Goal: Task Accomplishment & Management: Manage account settings

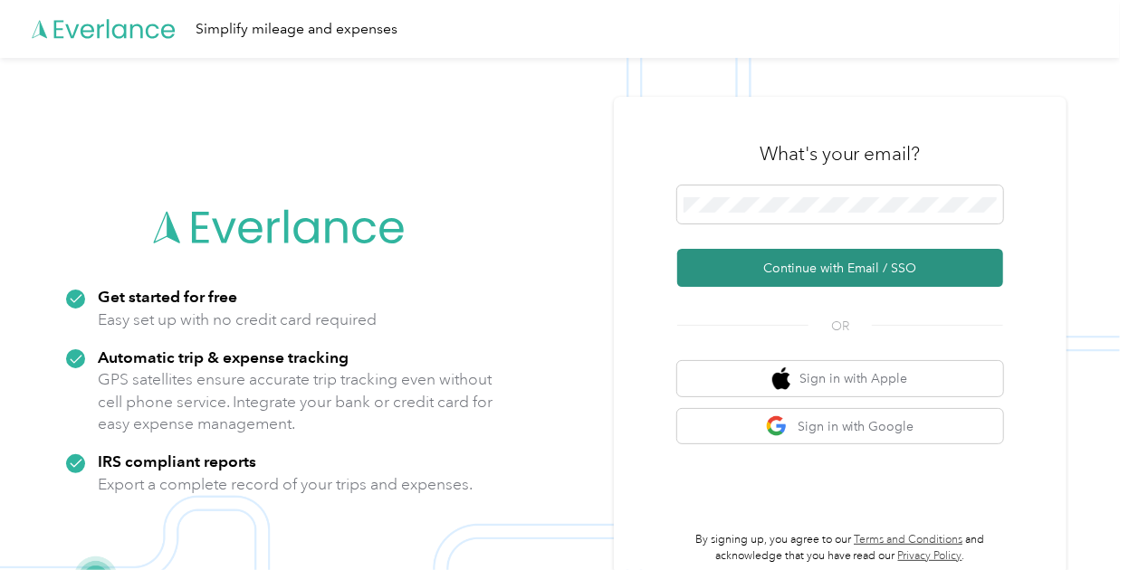
click at [806, 263] on button "Continue with Email / SSO" at bounding box center [840, 268] width 326 height 38
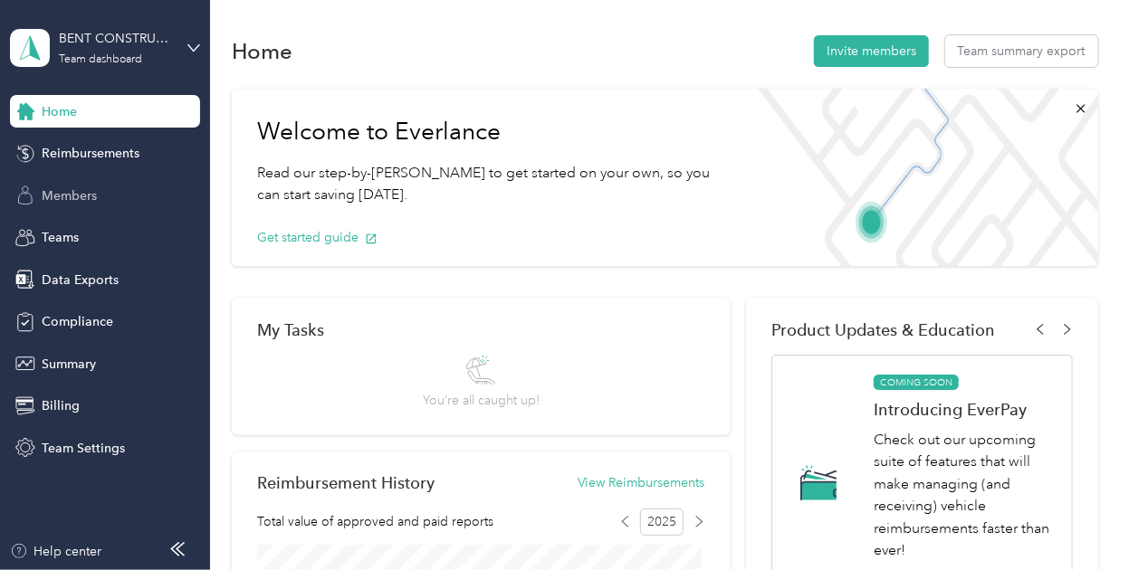
click at [131, 196] on div "Members" at bounding box center [105, 195] width 190 height 33
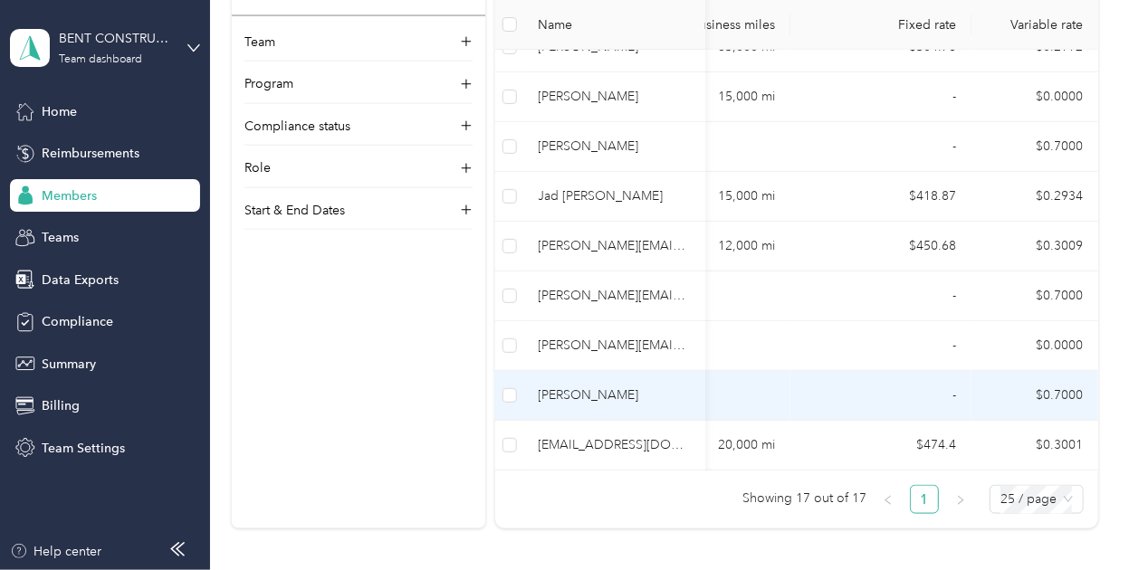
scroll to position [905, 0]
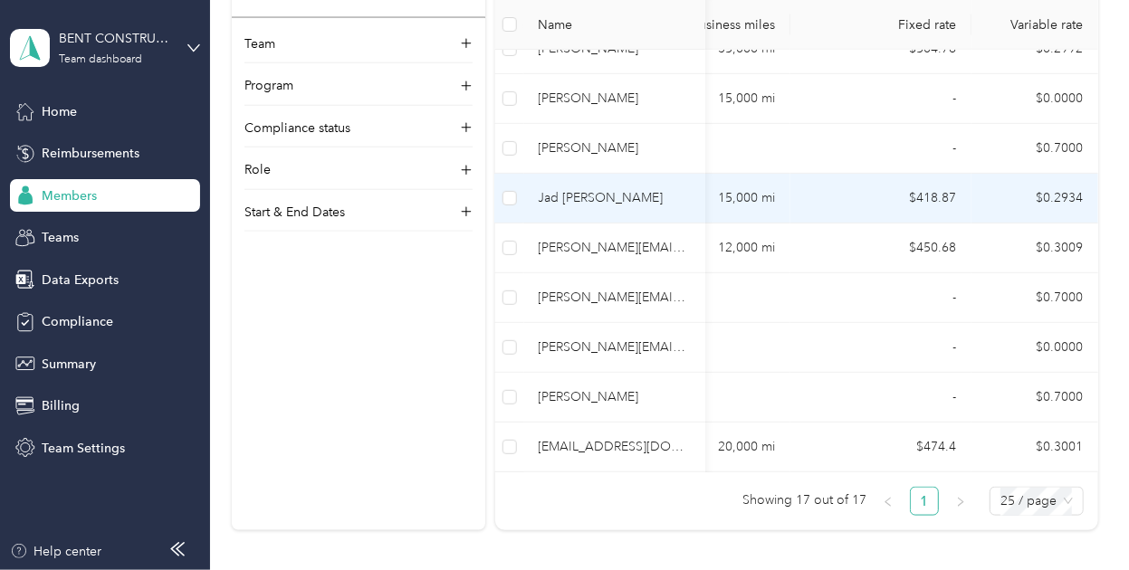
click at [835, 187] on td "$418.87" at bounding box center [880, 199] width 181 height 50
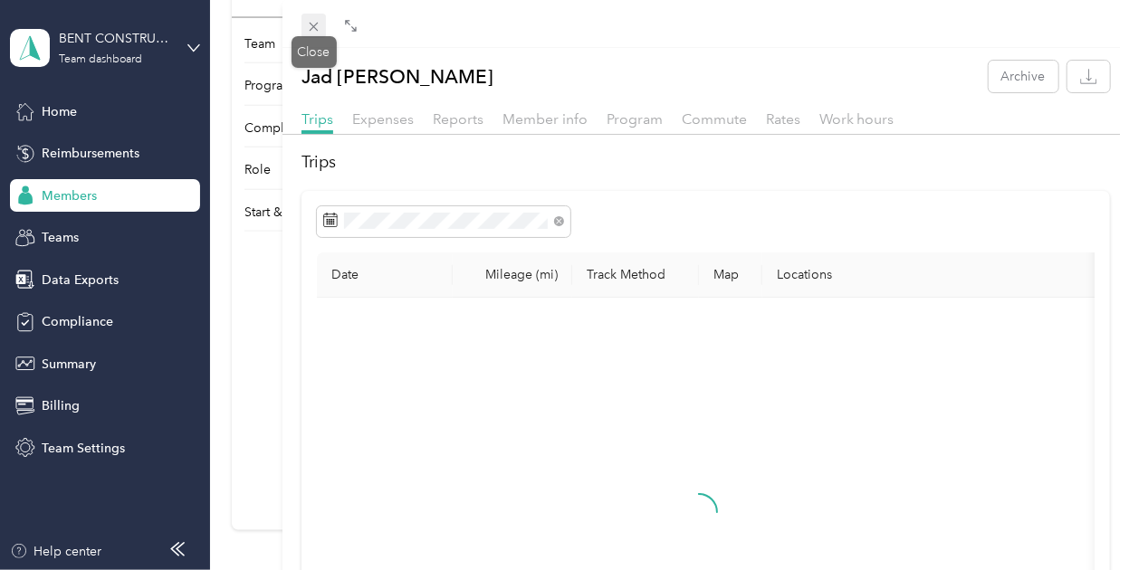
click at [315, 34] on span at bounding box center [313, 26] width 25 height 25
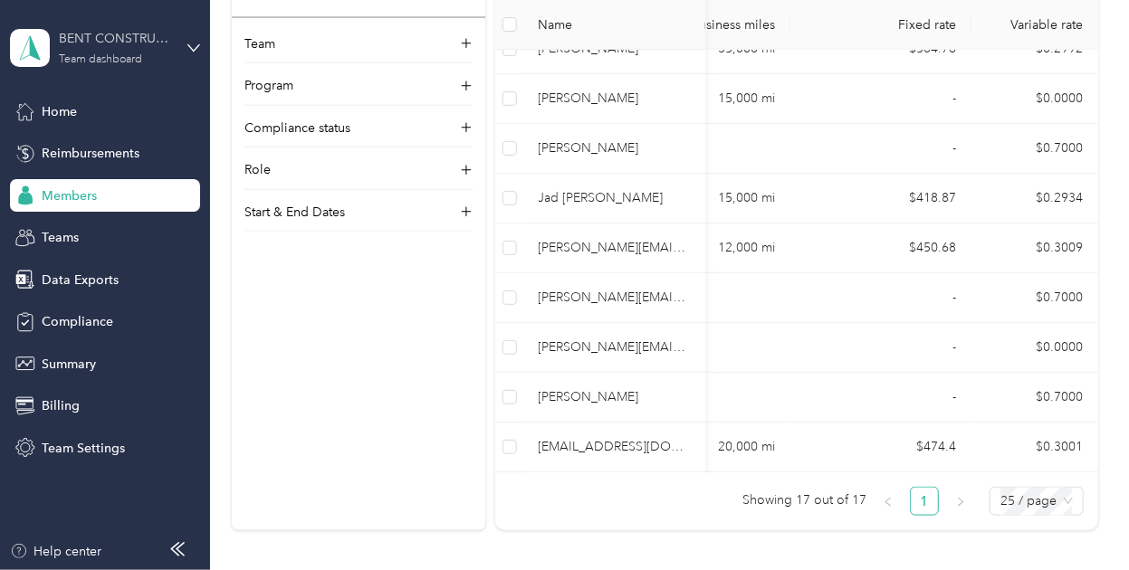
click at [150, 32] on div "BENT CONSTRUCTION LLC" at bounding box center [115, 38] width 113 height 19
click at [110, 221] on div "Log out" at bounding box center [201, 231] width 356 height 32
